Goal: Task Accomplishment & Management: Manage account settings

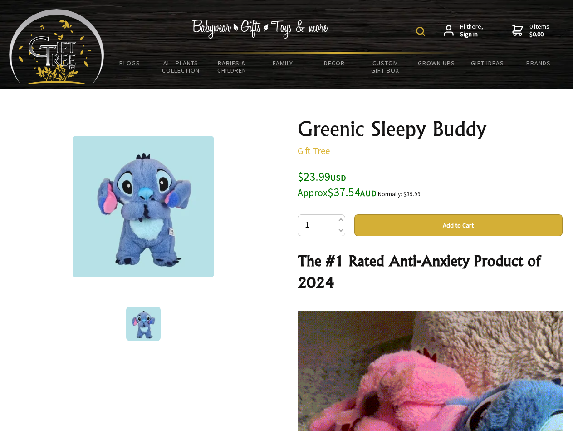
click at [422, 31] on img at bounding box center [420, 31] width 9 height 9
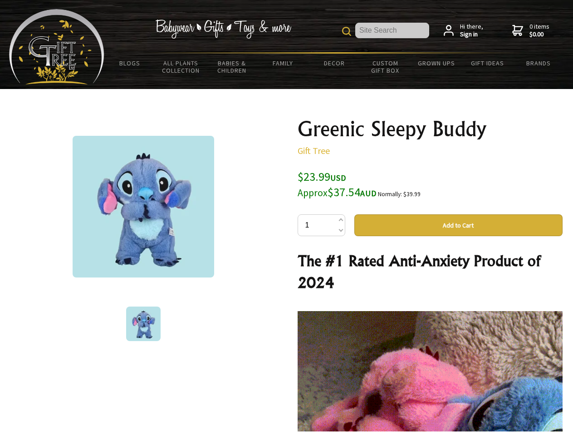
click at [143, 206] on img at bounding box center [144, 207] width 142 height 142
